Goal: Navigation & Orientation: Find specific page/section

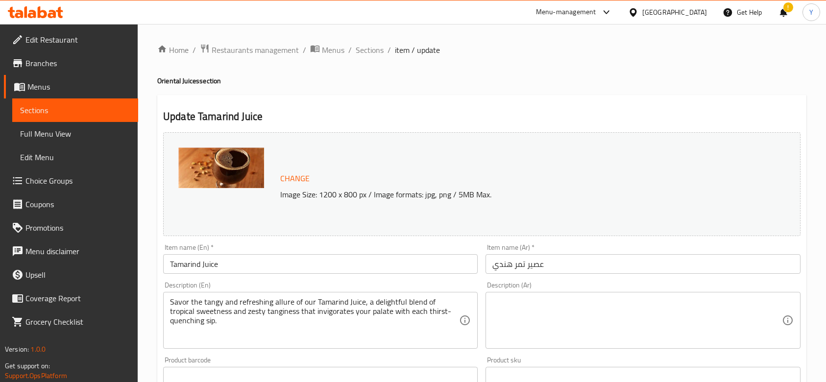
click at [267, 50] on span "Restaurants management" at bounding box center [255, 50] width 87 height 12
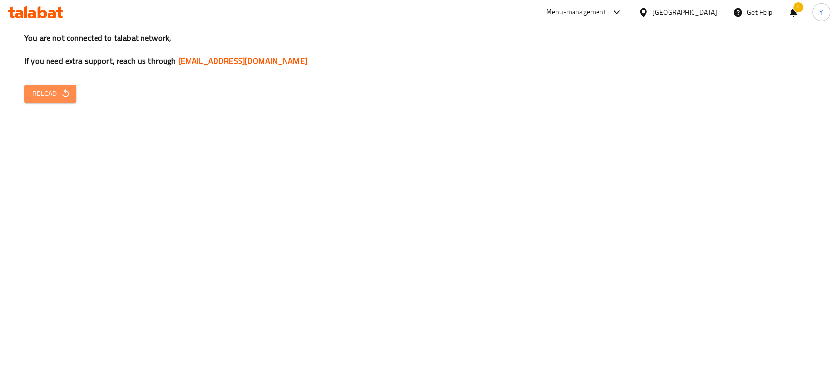
click at [50, 96] on span "Reload" at bounding box center [50, 94] width 36 height 12
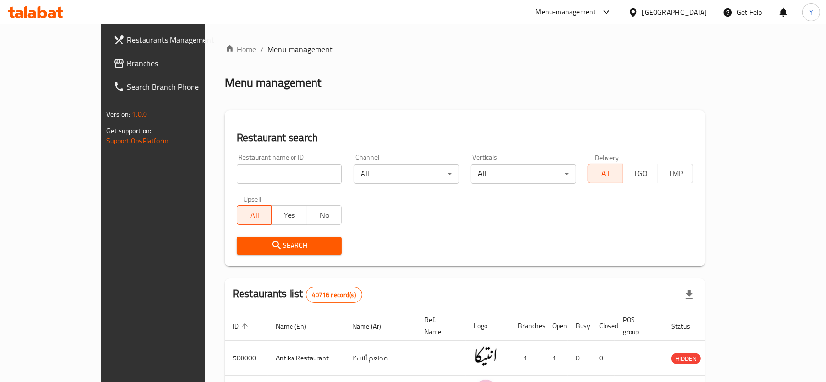
click at [127, 65] on span "Branches" at bounding box center [179, 63] width 105 height 12
